Goal: Check status: Check status

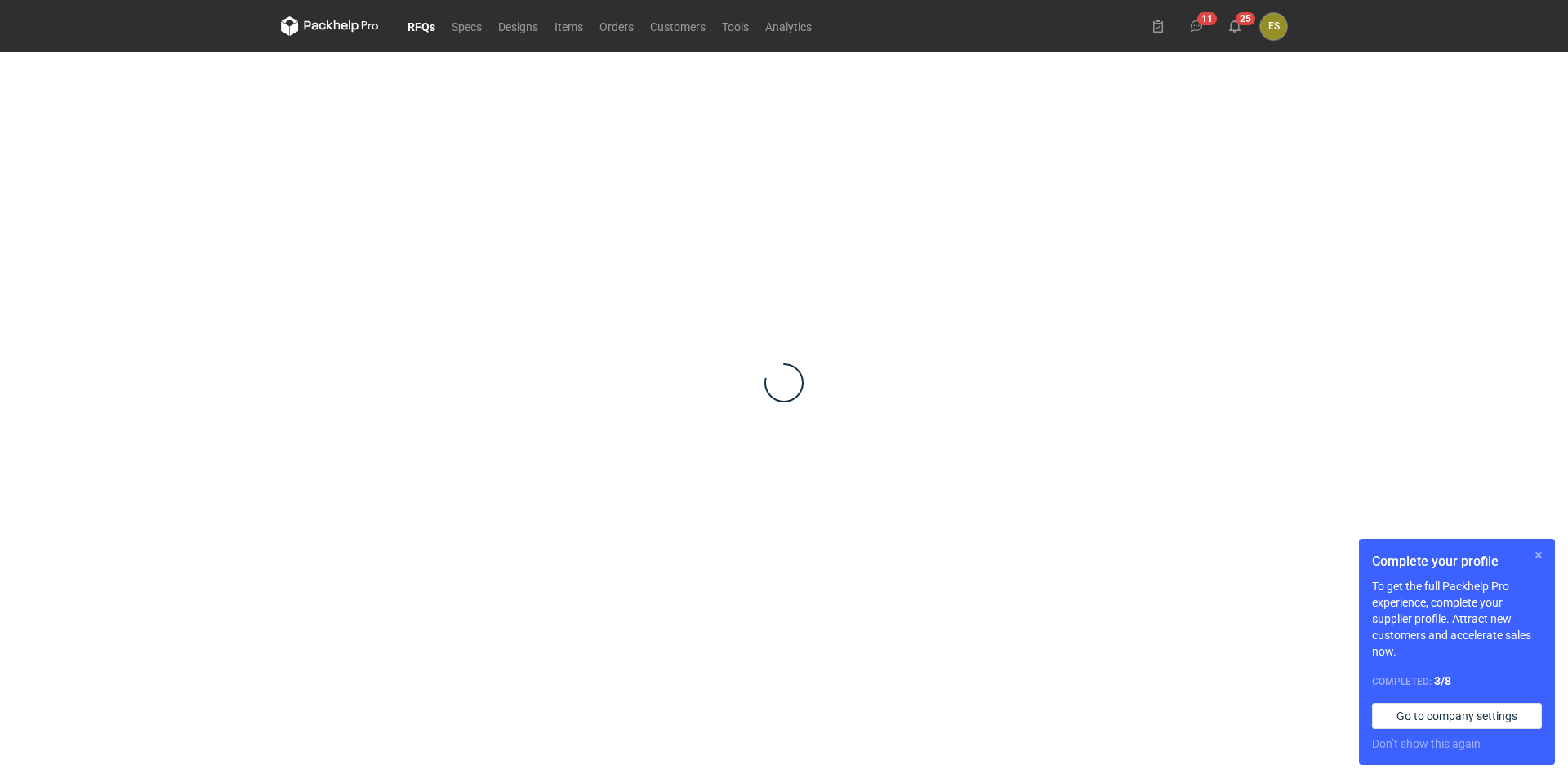
click at [1539, 555] on button "button" at bounding box center [1539, 555] width 20 height 20
